Goal: Book appointment/travel/reservation

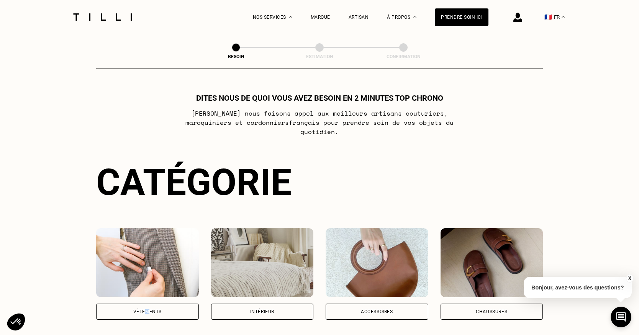
click at [148, 310] on div "Vêtements" at bounding box center [147, 312] width 28 height 5
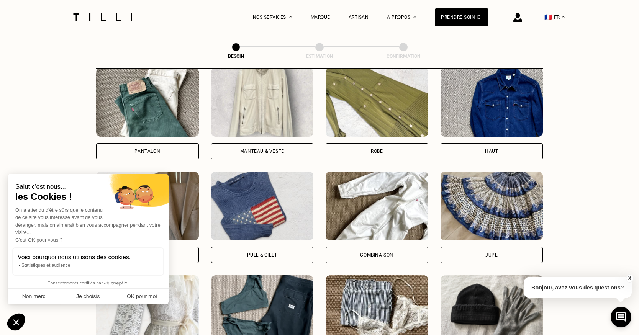
scroll to position [368, 0]
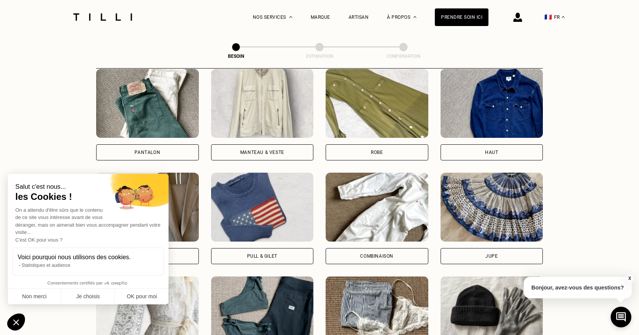
click at [161, 148] on div "Pantalon" at bounding box center [147, 152] width 103 height 16
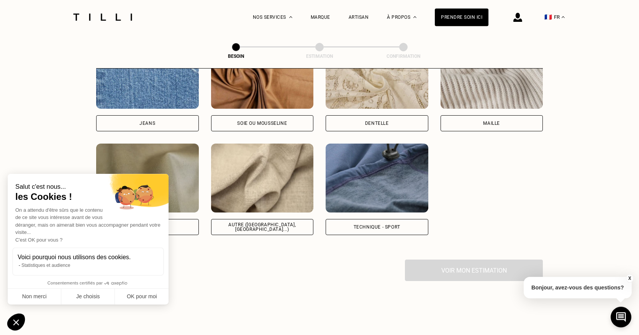
scroll to position [863, 0]
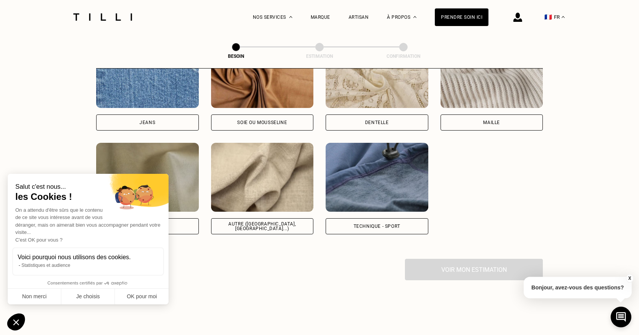
click at [158, 120] on div "Jeans" at bounding box center [147, 123] width 103 height 16
select select "FR"
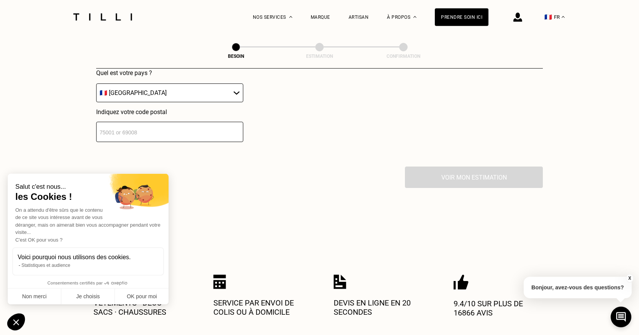
scroll to position [1146, 0]
click at [179, 129] on input "number" at bounding box center [169, 131] width 147 height 20
click at [238, 125] on input "1" at bounding box center [169, 131] width 147 height 20
click at [238, 125] on input "2" at bounding box center [169, 131] width 147 height 20
click at [238, 125] on input "3" at bounding box center [169, 131] width 147 height 20
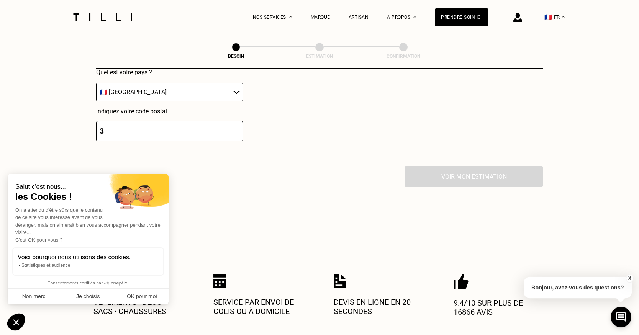
click at [238, 125] on input "4" at bounding box center [169, 131] width 147 height 20
type input "5"
click at [238, 125] on input "5" at bounding box center [169, 131] width 147 height 20
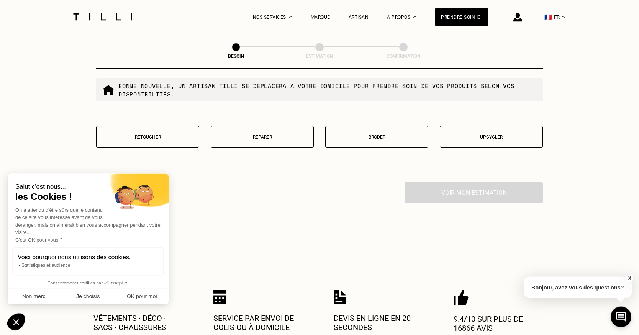
scroll to position [1339, 0]
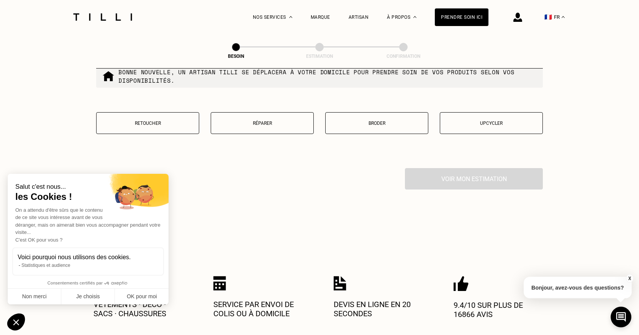
type input "75013"
click at [153, 117] on button "Retoucher" at bounding box center [147, 123] width 103 height 22
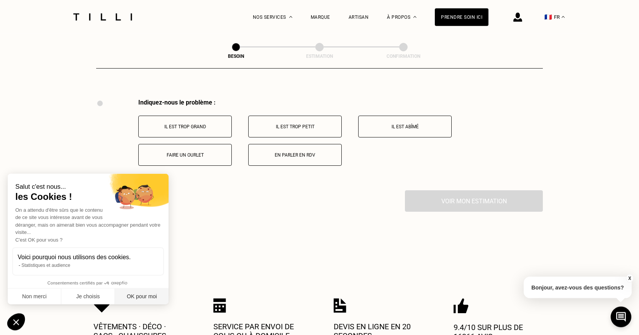
scroll to position [1415, 0]
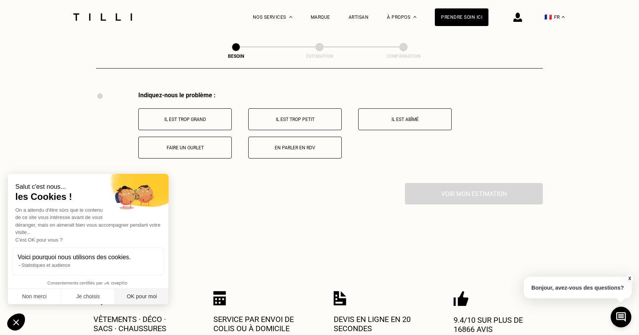
click at [137, 299] on button "OK pour moi" at bounding box center [142, 297] width 54 height 16
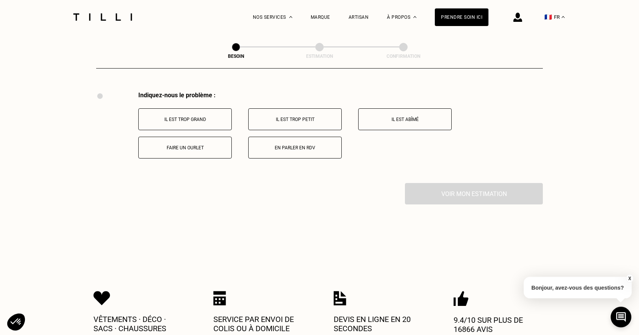
click at [184, 118] on p "Il est trop grand" at bounding box center [185, 119] width 85 height 5
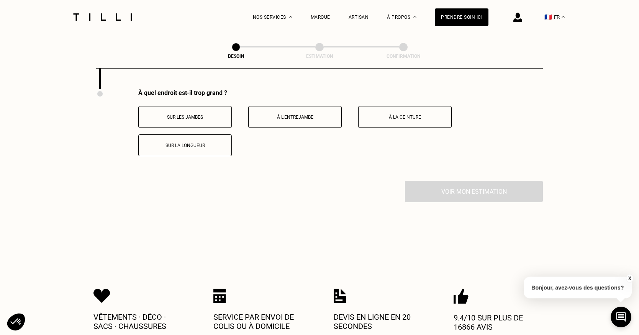
scroll to position [1510, 0]
click at [196, 146] on button "Sur la longueur" at bounding box center [185, 145] width 94 height 22
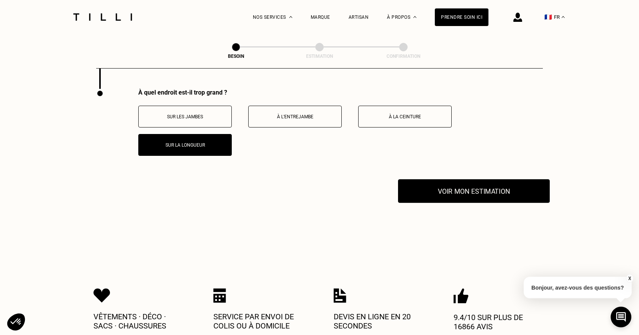
click at [515, 184] on button "Voir mon estimation" at bounding box center [474, 191] width 152 height 24
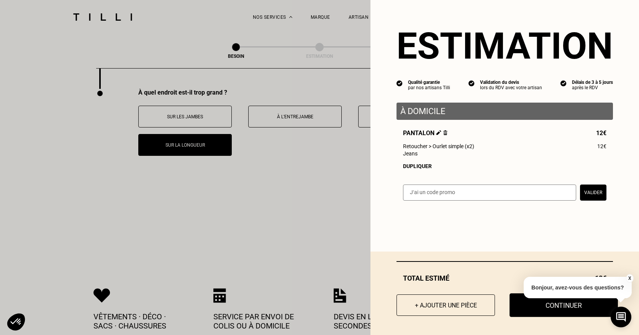
click at [537, 307] on button "Continuer" at bounding box center [564, 306] width 108 height 24
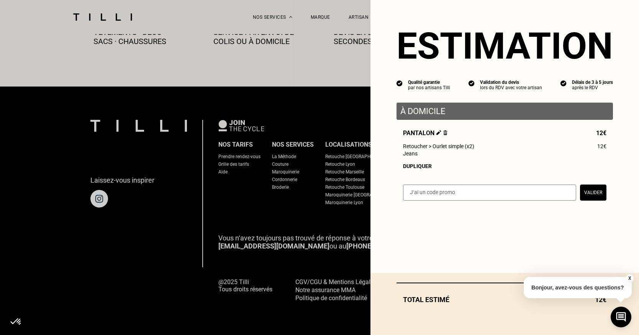
scroll to position [441, 0]
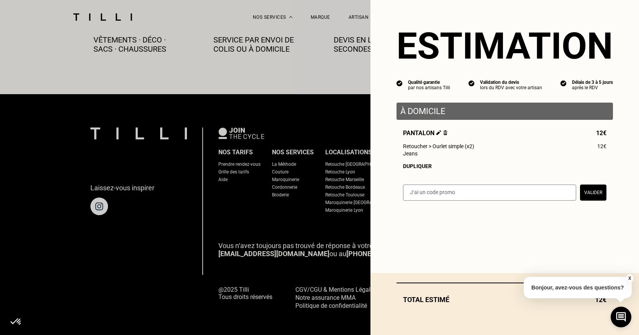
select select "FR"
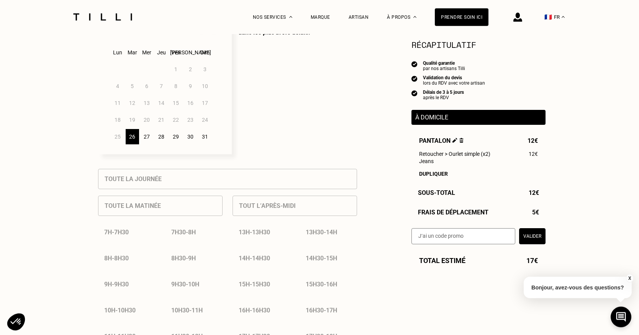
scroll to position [235, 0]
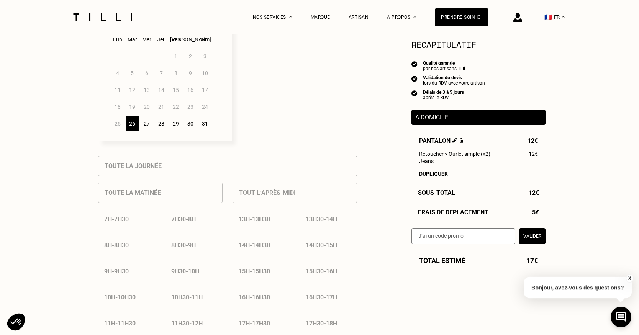
click at [147, 123] on div "27" at bounding box center [146, 123] width 13 height 15
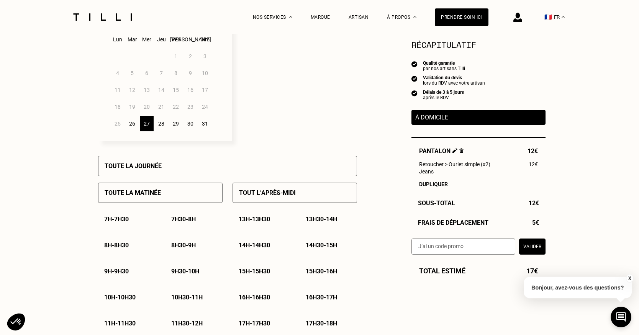
click at [179, 174] on div "Toute la journée" at bounding box center [227, 166] width 259 height 20
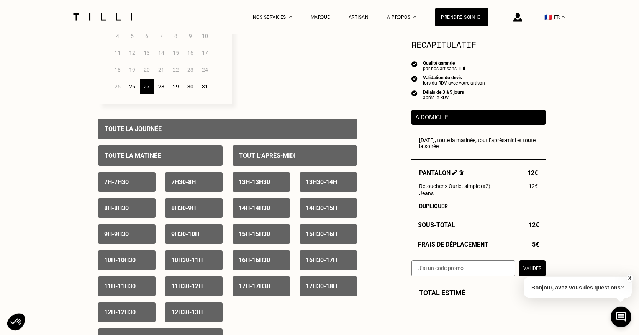
scroll to position [274, 0]
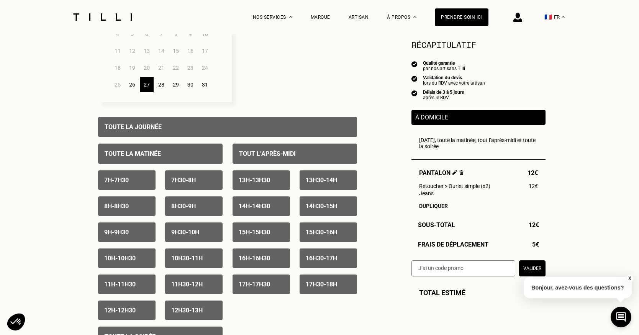
click at [270, 208] on p "14h - 14h30" at bounding box center [254, 206] width 31 height 7
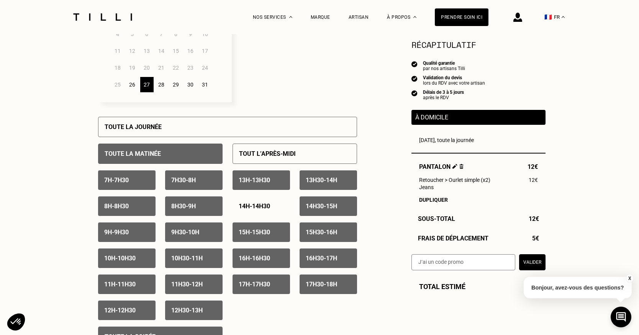
click at [321, 205] on div "14h30 - 15h" at bounding box center [328, 207] width 57 height 20
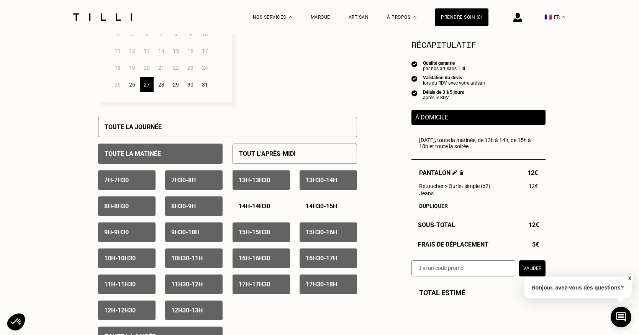
click at [275, 212] on div "14h - 14h30" at bounding box center [261, 207] width 57 height 20
click at [277, 236] on div "15h - 15h30" at bounding box center [261, 233] width 57 height 20
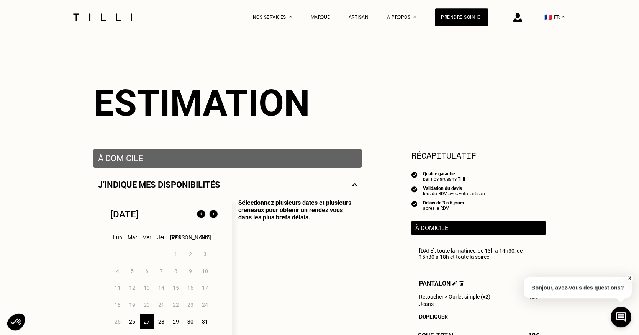
scroll to position [0, 0]
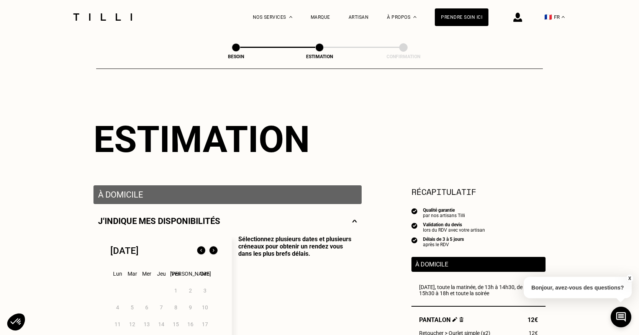
click at [332, 199] on p "À domicile" at bounding box center [227, 195] width 259 height 10
click at [236, 49] on span at bounding box center [236, 47] width 8 height 8
select select "FR"
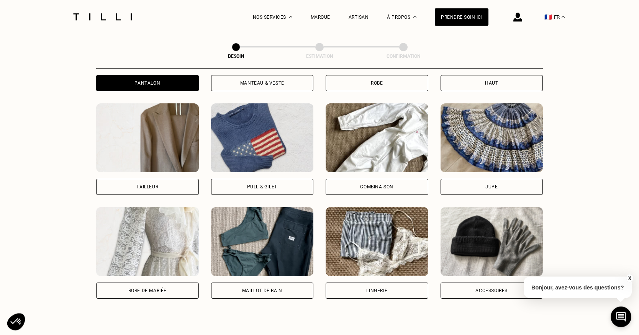
scroll to position [323, 0]
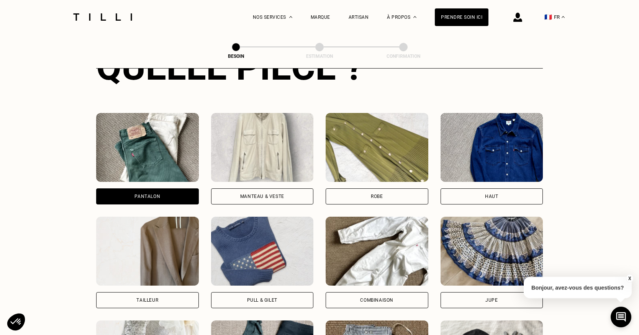
click at [400, 193] on div "Robe" at bounding box center [377, 197] width 103 height 16
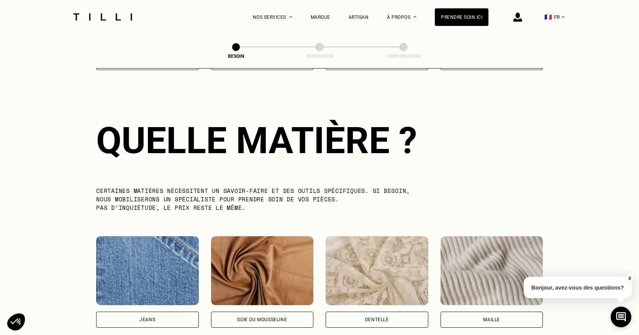
scroll to position [668, 0]
